Goal: Transaction & Acquisition: Book appointment/travel/reservation

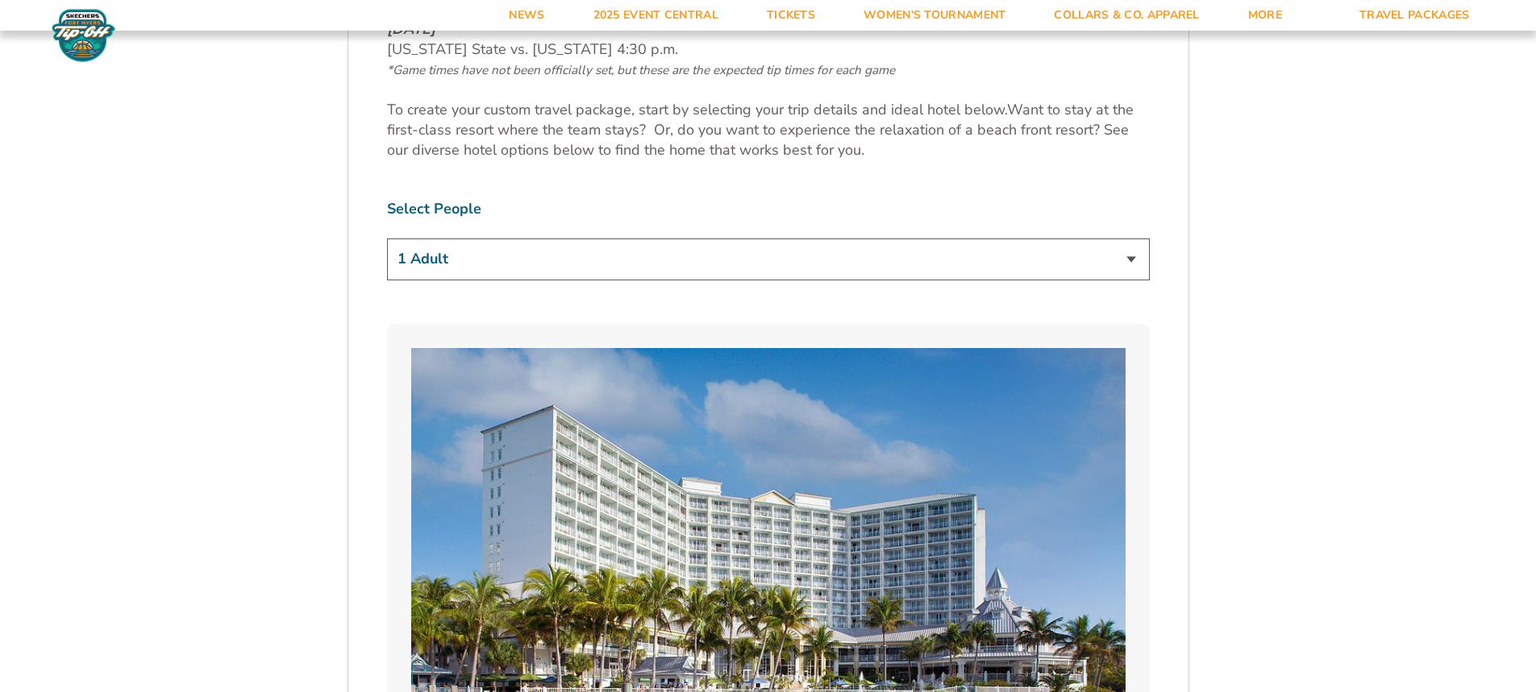
scroll to position [887, 0]
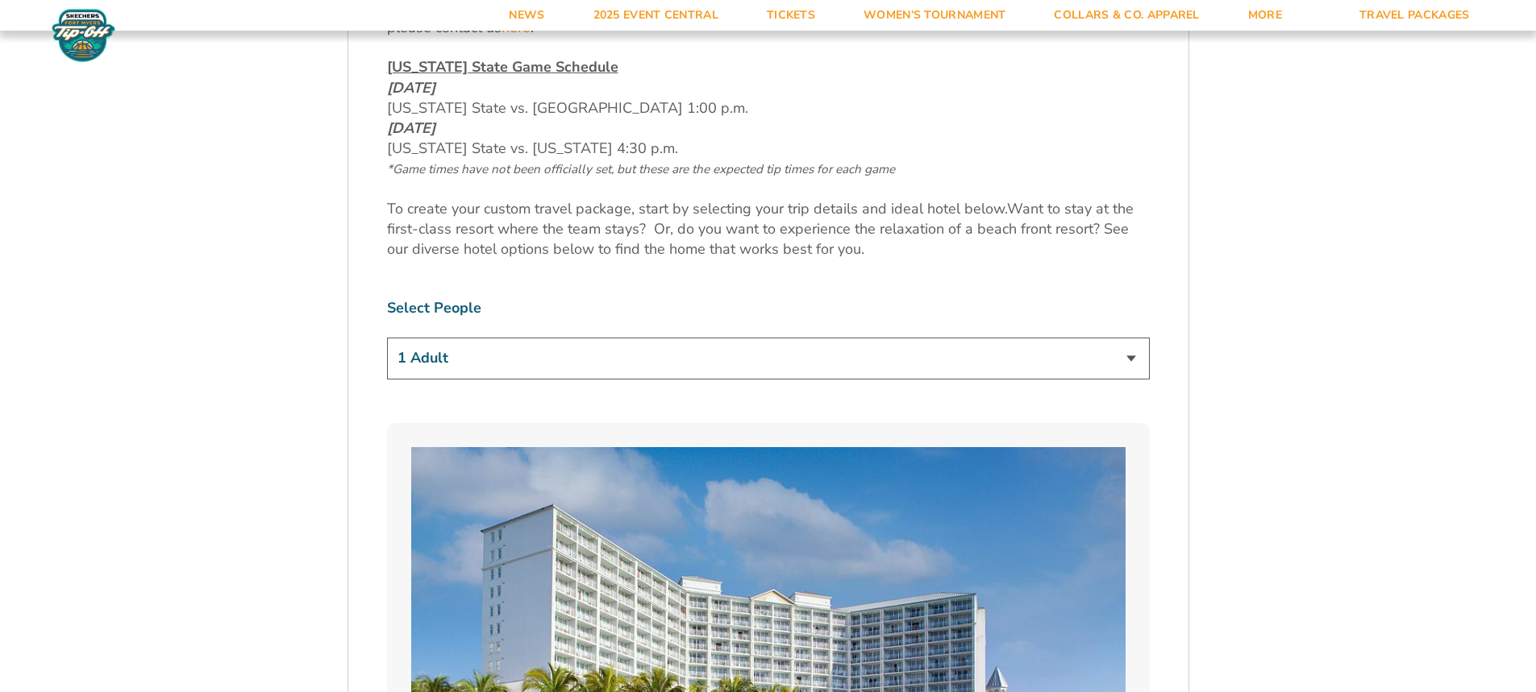
click at [685, 347] on select "1 Adult 2 Adults 3 Adults 4 Adults 2 Adults + 1 Child 2 Adults + 2 Children 2 A…" at bounding box center [768, 358] width 763 height 41
select select "2 Adults"
click at [387, 338] on select "1 Adult 2 Adults 3 Adults 4 Adults 2 Adults + 1 Child 2 Adults + 2 Children 2 A…" at bounding box center [768, 358] width 763 height 41
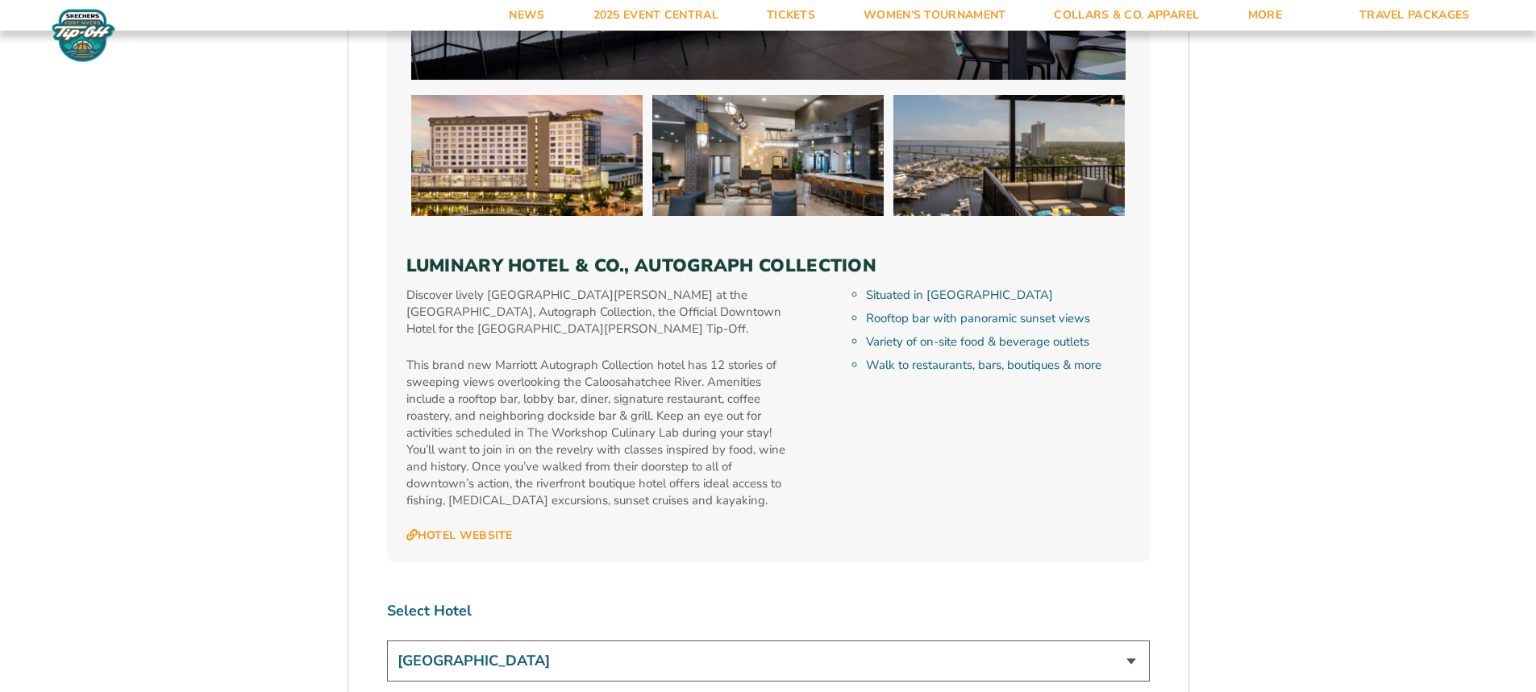
scroll to position [4675, 0]
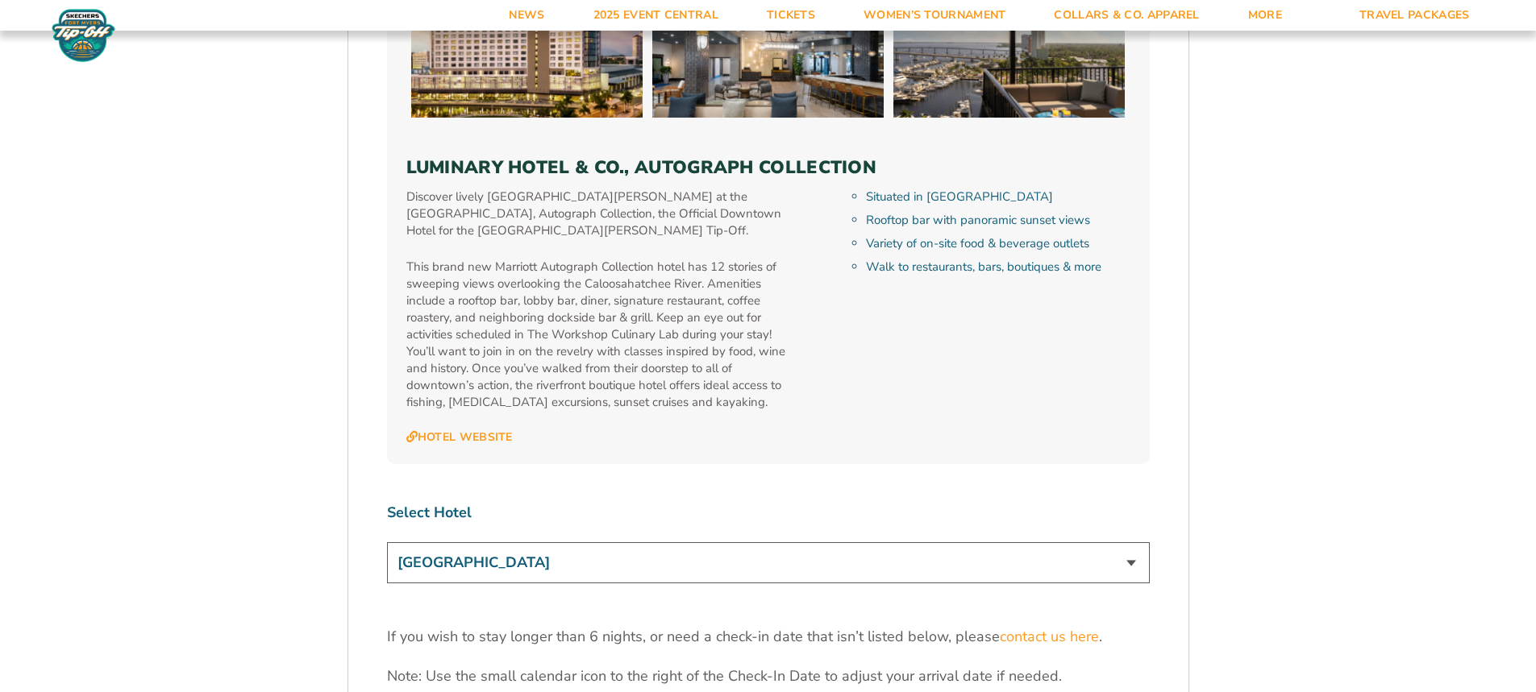
click at [680, 543] on select "[GEOGRAPHIC_DATA] [GEOGRAPHIC_DATA] [GEOGRAPHIC_DATA], Autograph Collection" at bounding box center [768, 563] width 763 height 41
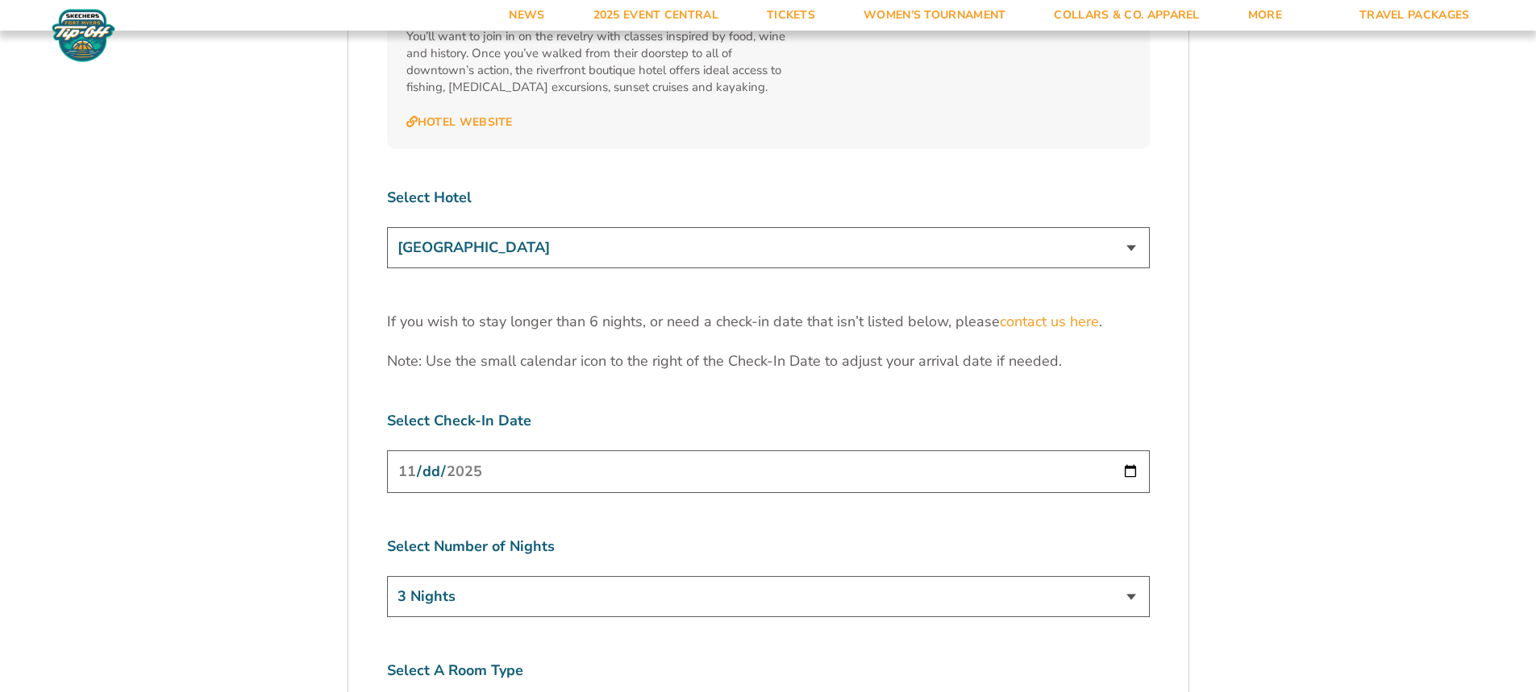
scroll to position [4998, 0]
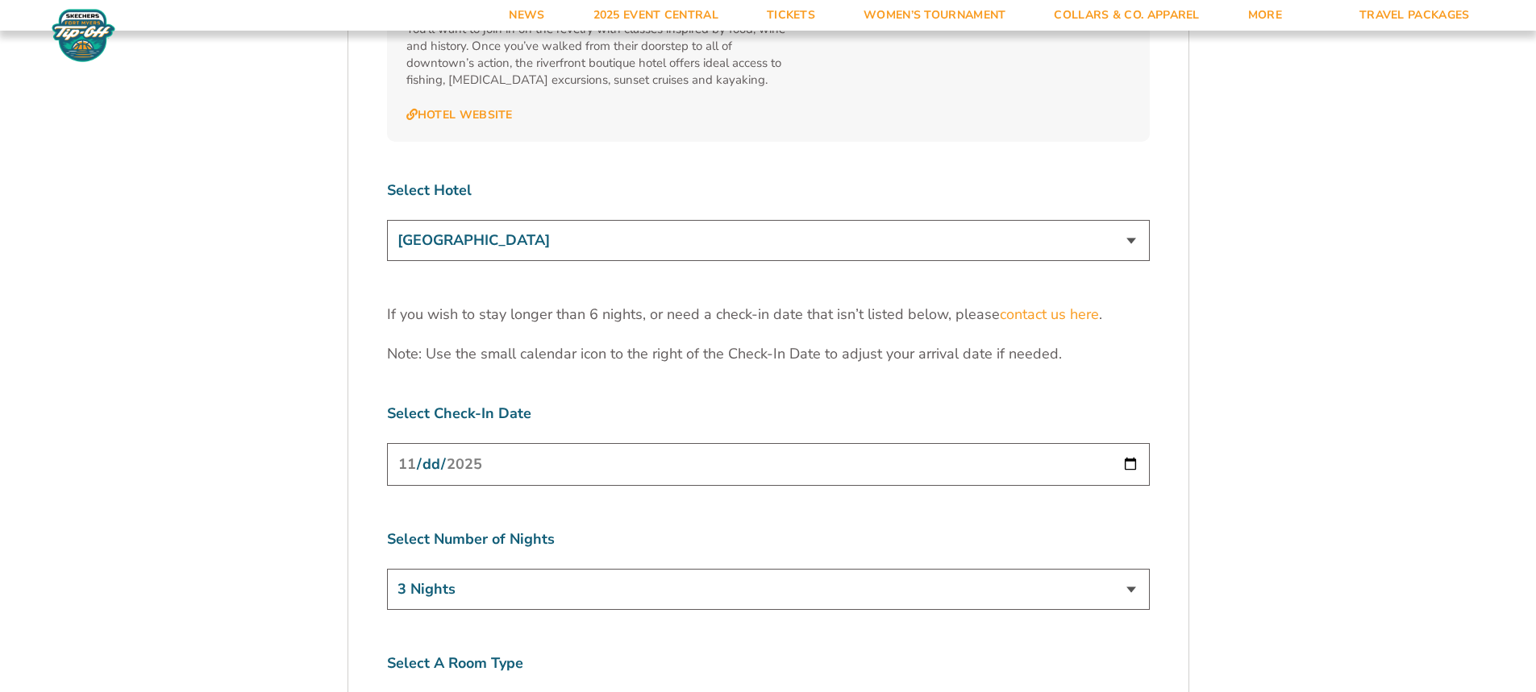
click at [763, 443] on input "[DATE]" at bounding box center [768, 464] width 763 height 43
click at [1133, 443] on input "[DATE]" at bounding box center [768, 464] width 763 height 43
type input "[DATE]"
click at [1126, 569] on select "3 Nights 4 Nights 5 Nights 6 Nights" at bounding box center [768, 589] width 763 height 41
select select "6 Nights"
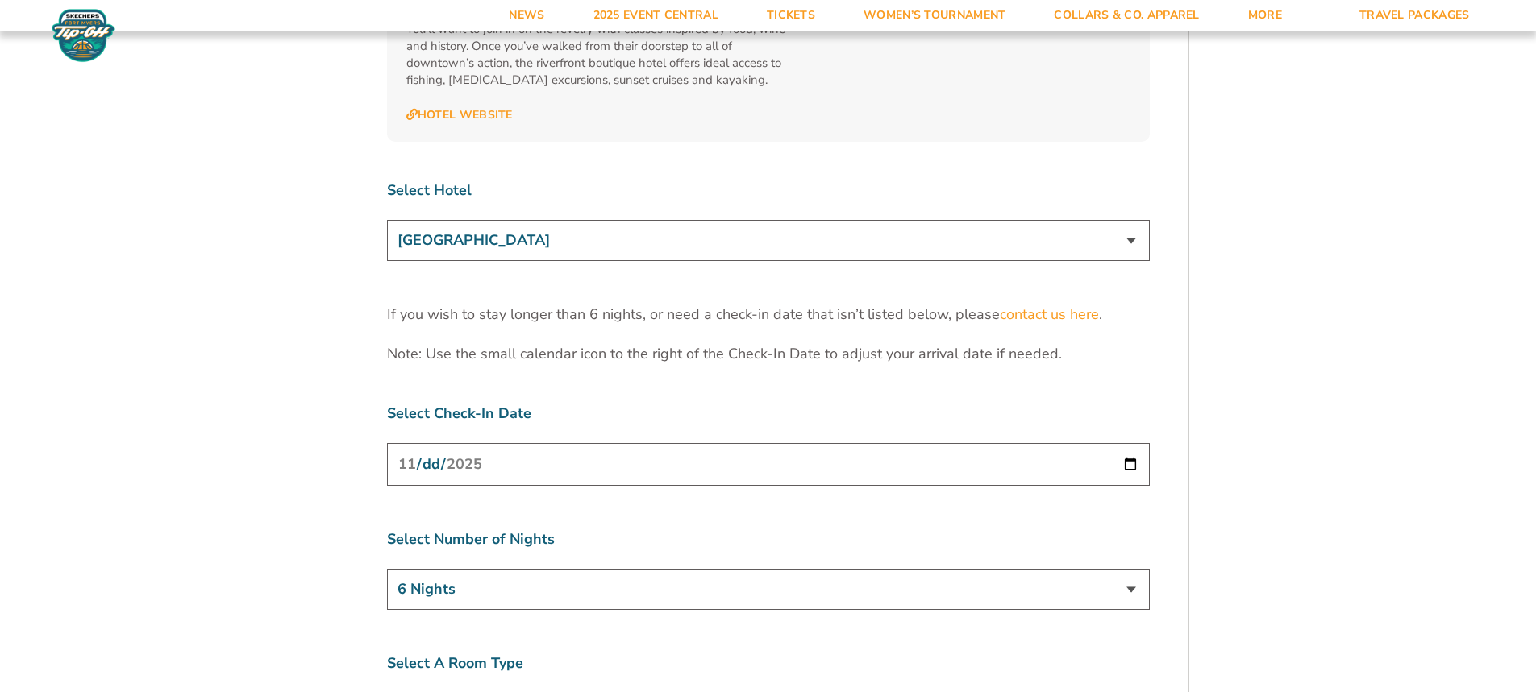
click at [387, 569] on select "3 Nights 4 Nights 5 Nights 6 Nights" at bounding box center [768, 589] width 763 height 41
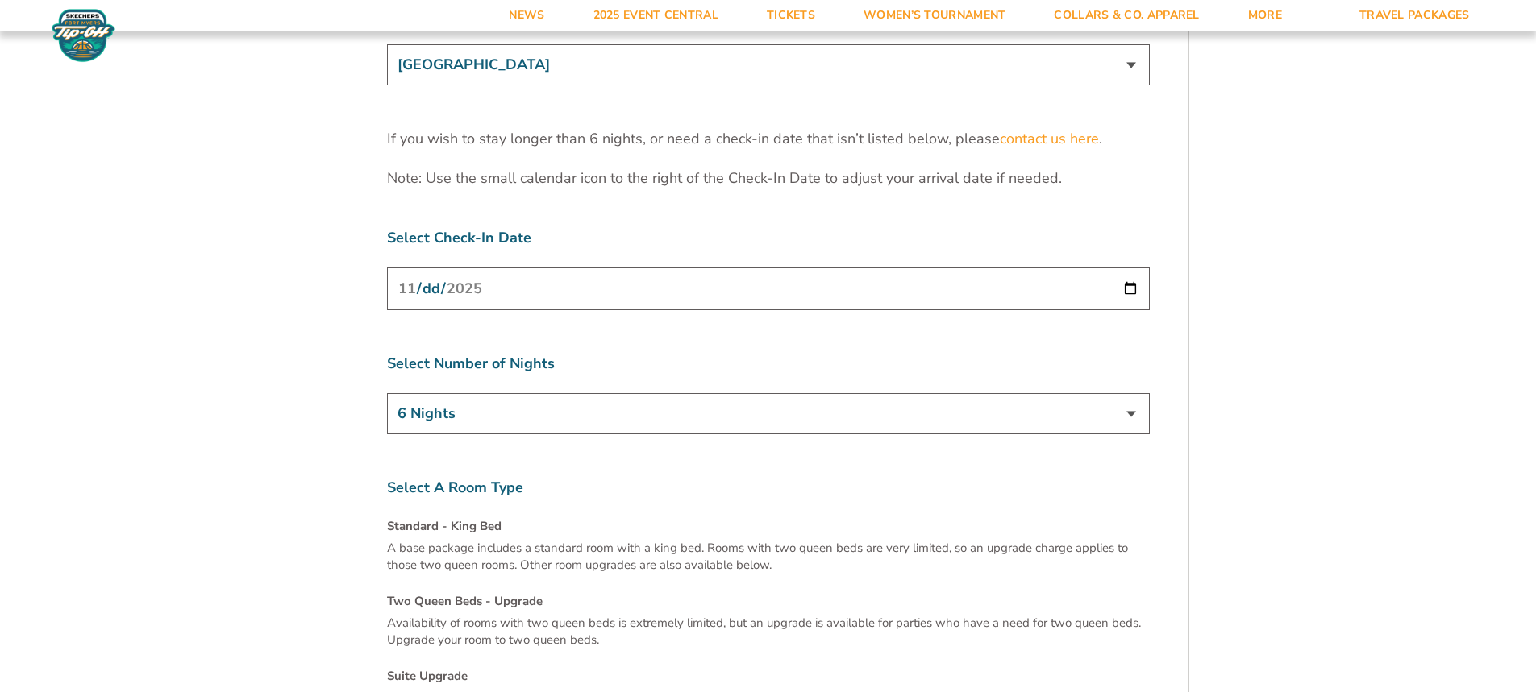
scroll to position [5159, 0]
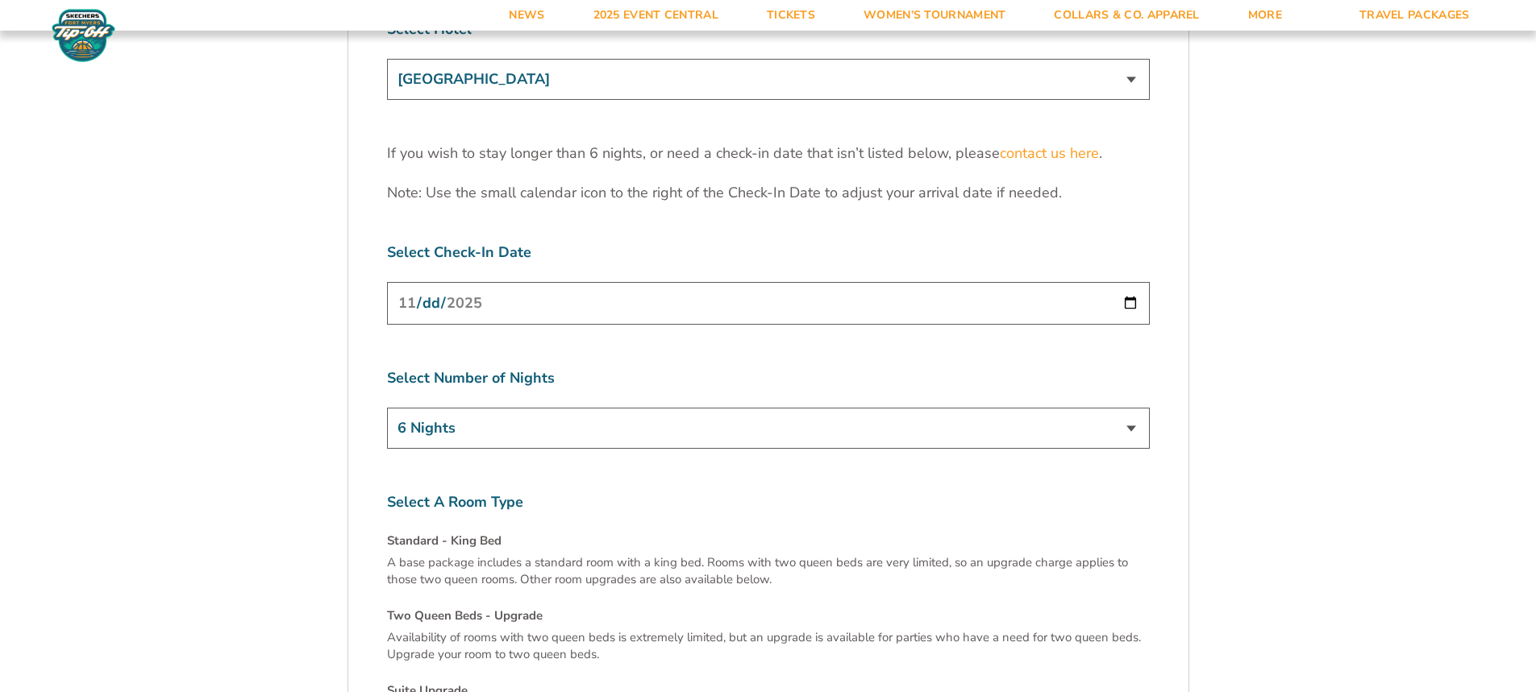
click at [1130, 282] on input "[DATE]" at bounding box center [768, 303] width 763 height 43
click at [1128, 282] on input "[DATE]" at bounding box center [768, 303] width 763 height 43
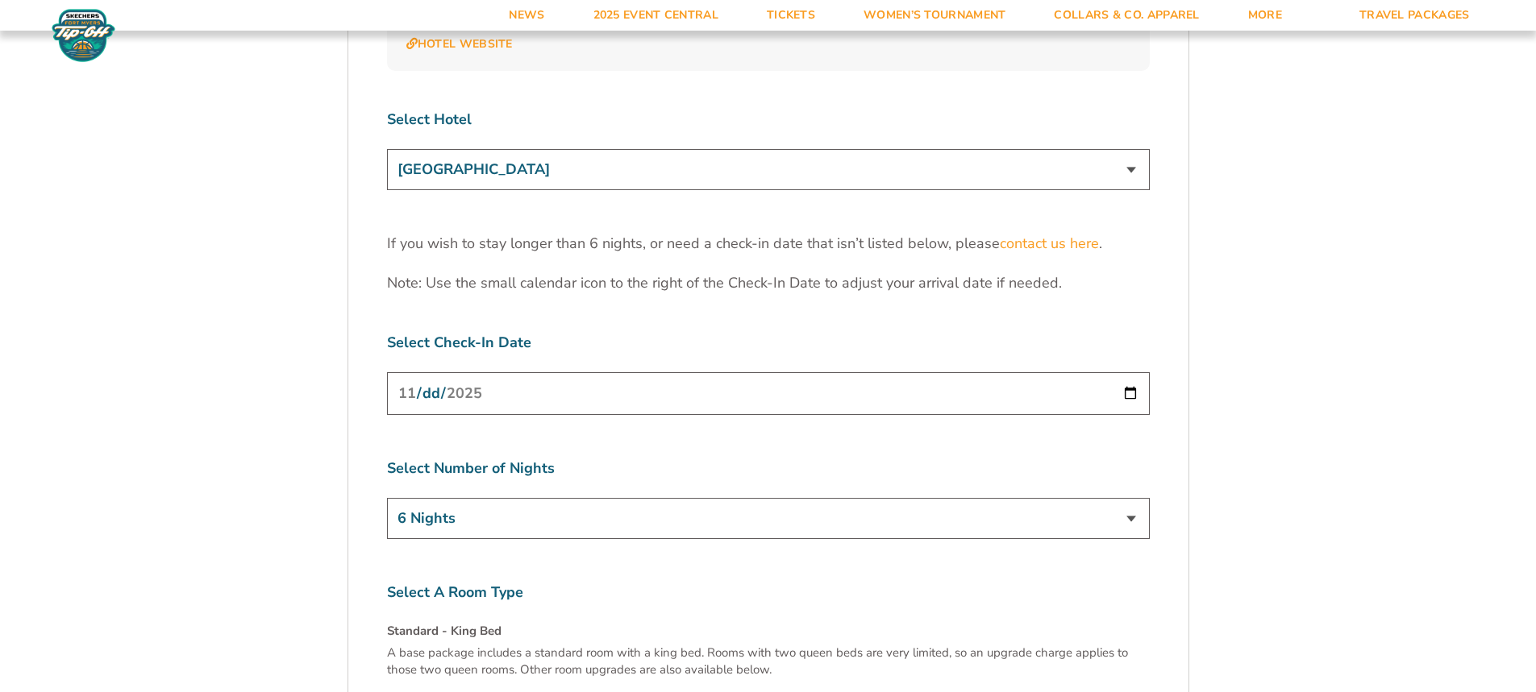
scroll to position [5079, 0]
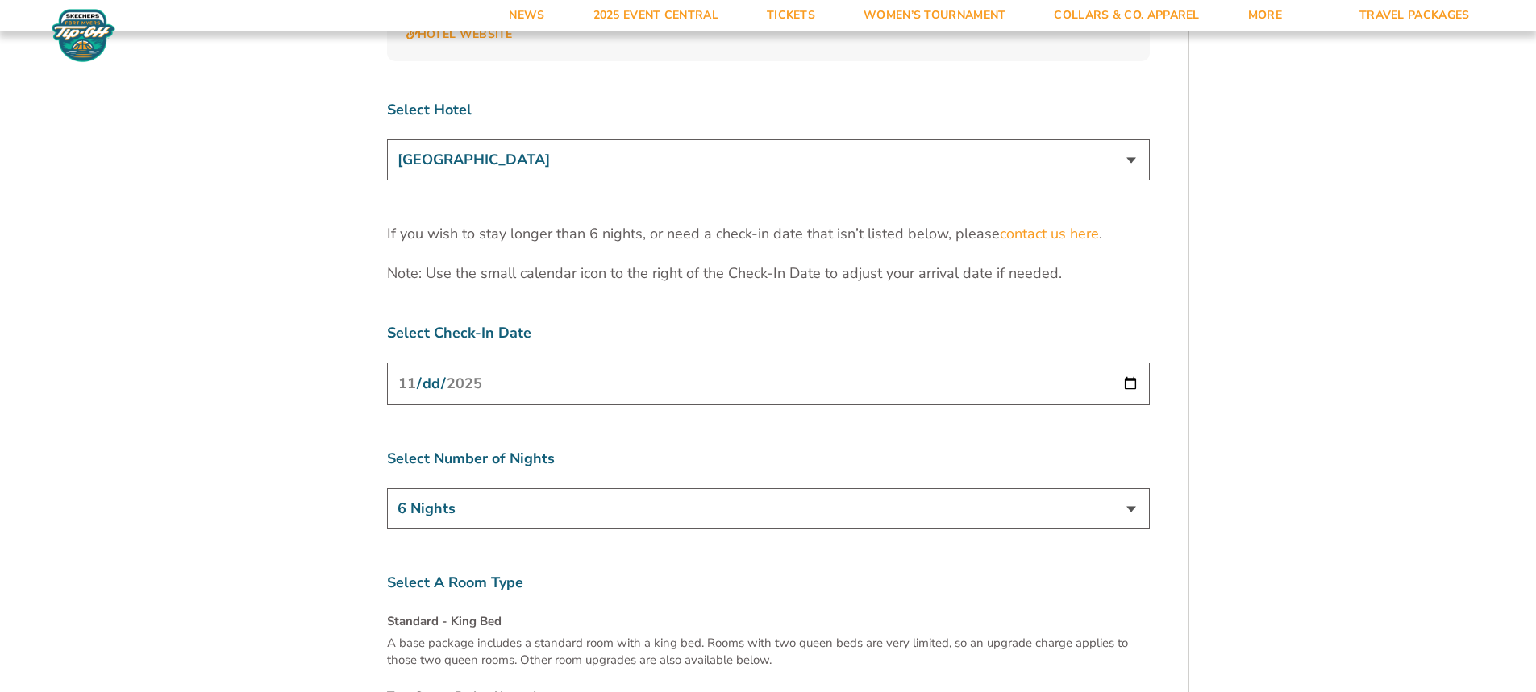
click at [1127, 363] on input "[DATE]" at bounding box center [768, 384] width 763 height 43
type input "[DATE]"
click at [1131, 363] on input "[DATE]" at bounding box center [768, 384] width 763 height 43
click at [1133, 489] on select "3 Nights 4 Nights 5 Nights 6 Nights" at bounding box center [768, 509] width 763 height 41
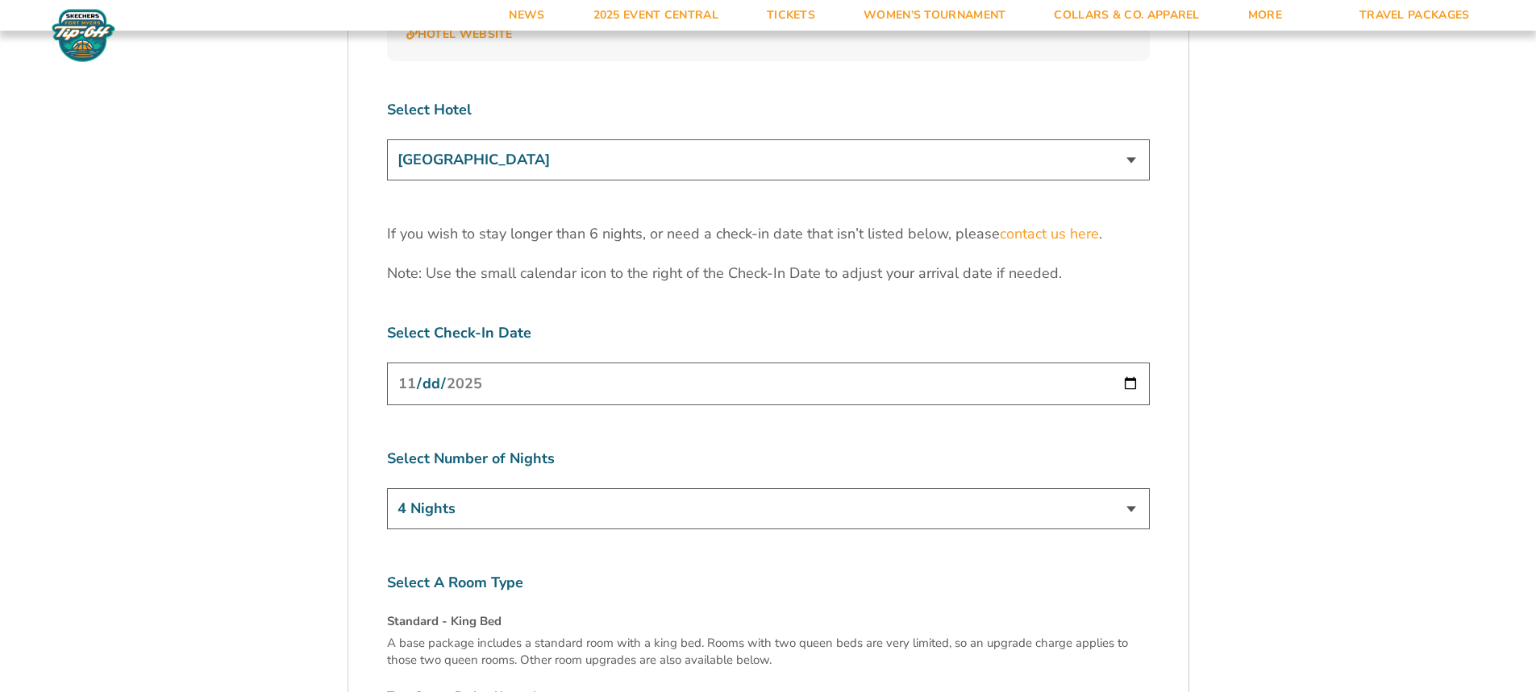
click at [387, 489] on select "3 Nights 4 Nights 5 Nights 6 Nights" at bounding box center [768, 509] width 763 height 41
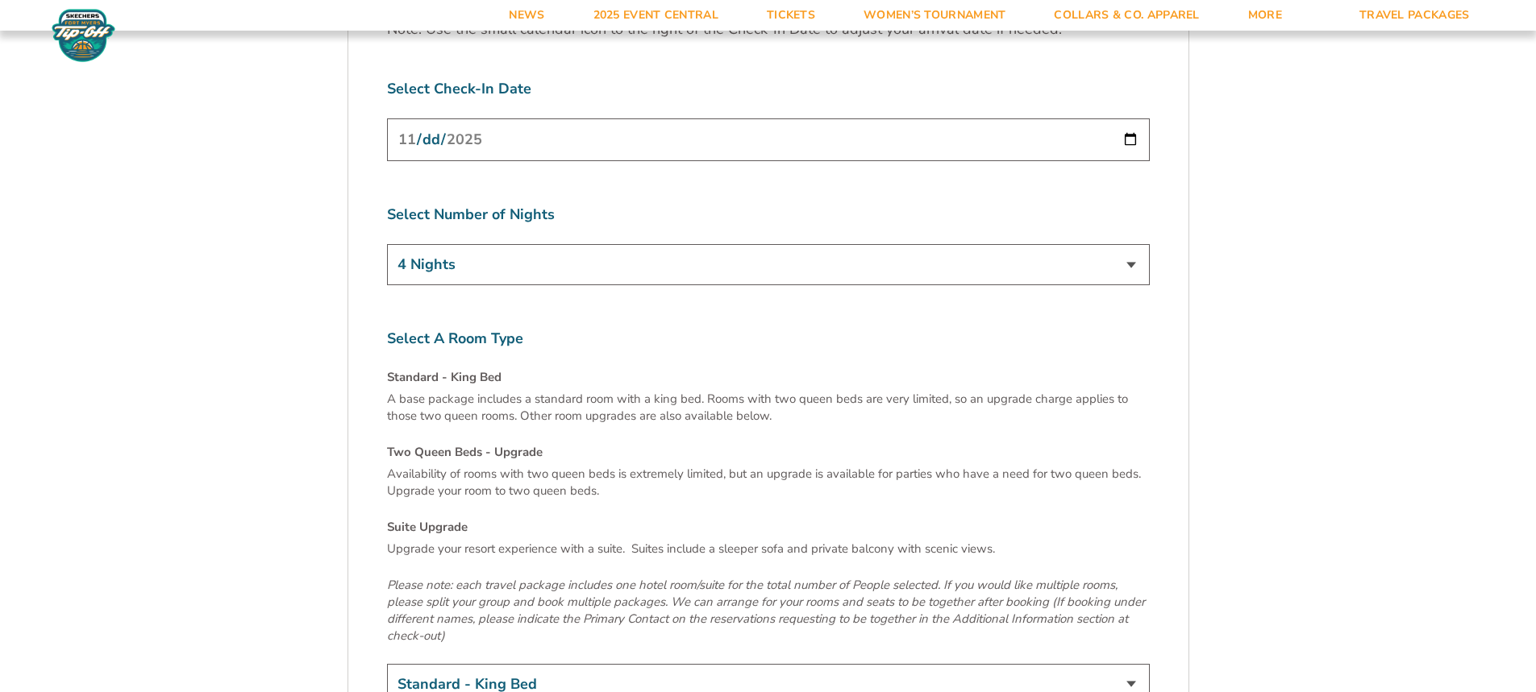
scroll to position [5320, 0]
click at [1137, 247] on select "3 Nights 4 Nights 5 Nights 6 Nights" at bounding box center [768, 267] width 763 height 41
select select "5 Nights"
click at [387, 247] on select "3 Nights 4 Nights 5 Nights 6 Nights" at bounding box center [768, 267] width 763 height 41
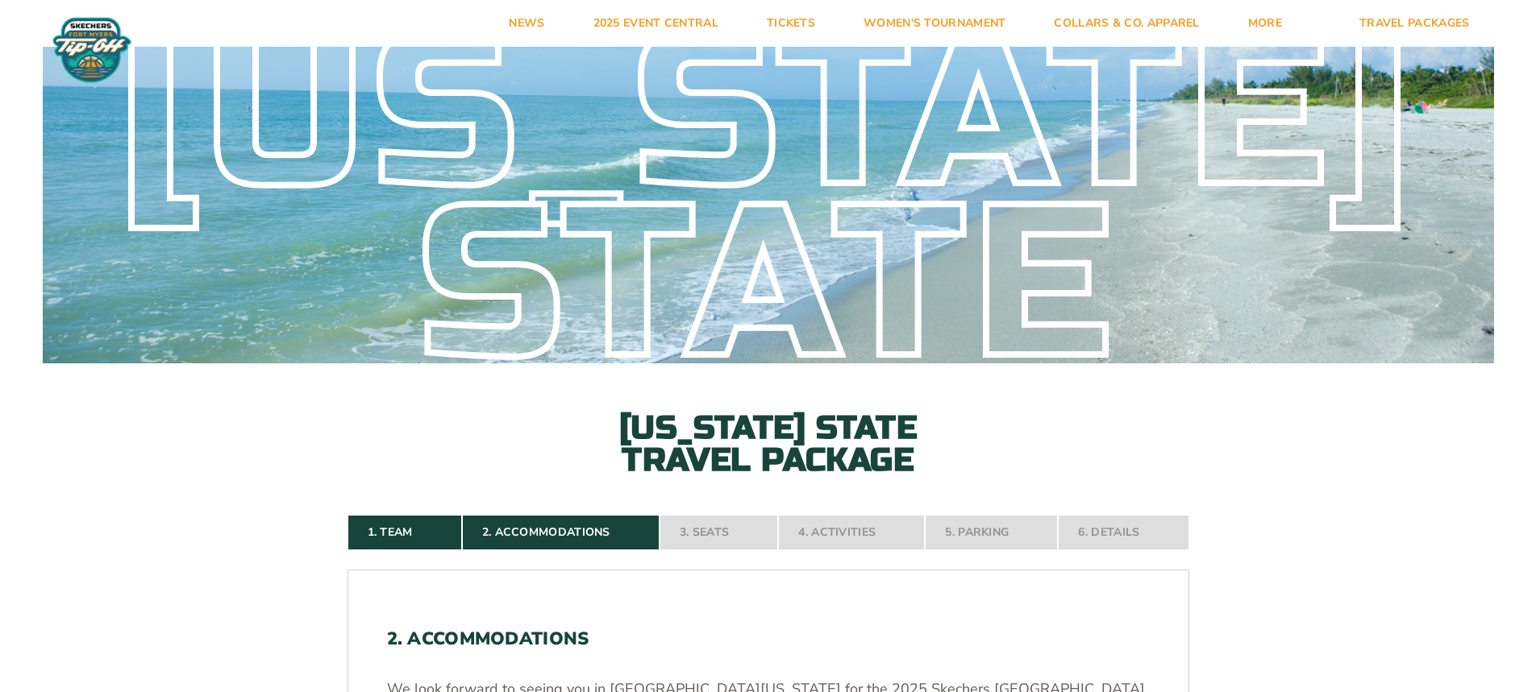
scroll to position [0, 0]
